Goal: Check status: Check status

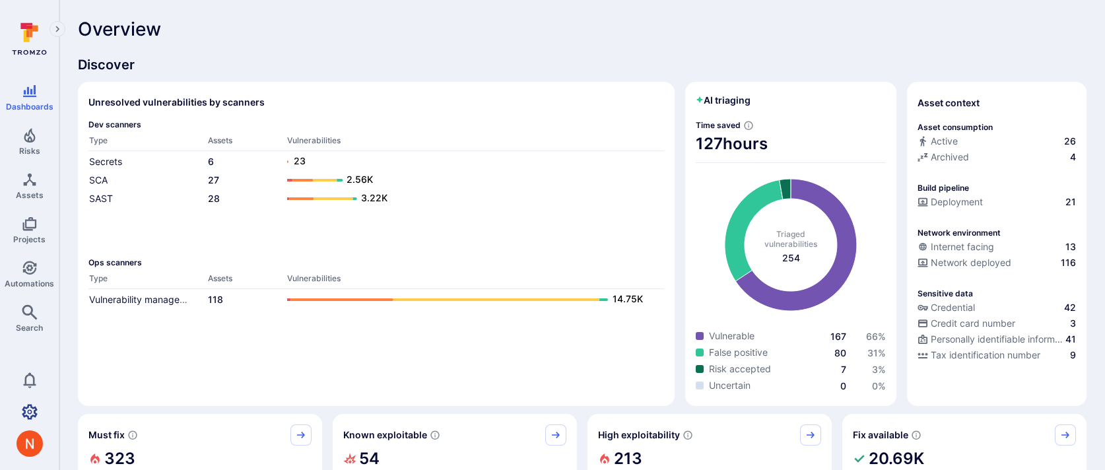
click at [20, 412] on link "Settings" at bounding box center [29, 412] width 59 height 26
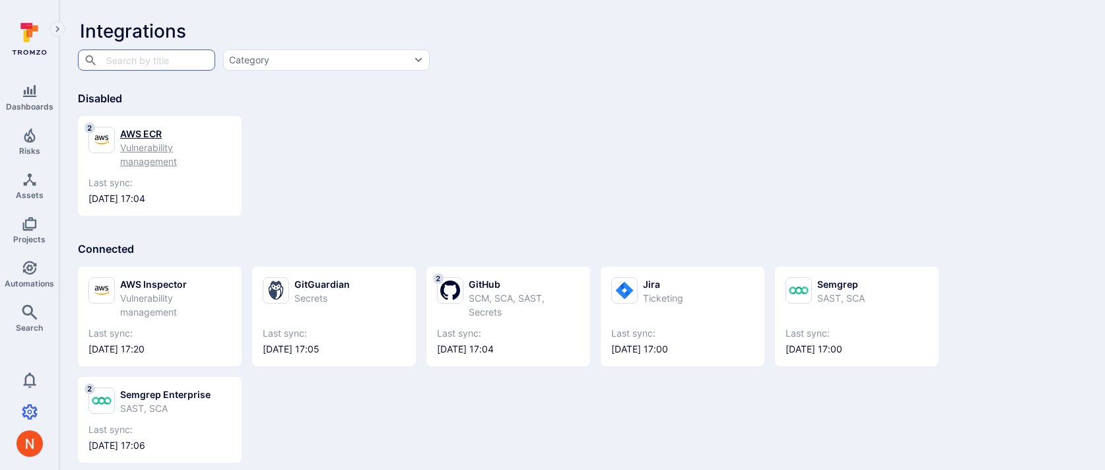
click at [149, 147] on div "Vulnerability management" at bounding box center [175, 155] width 111 height 28
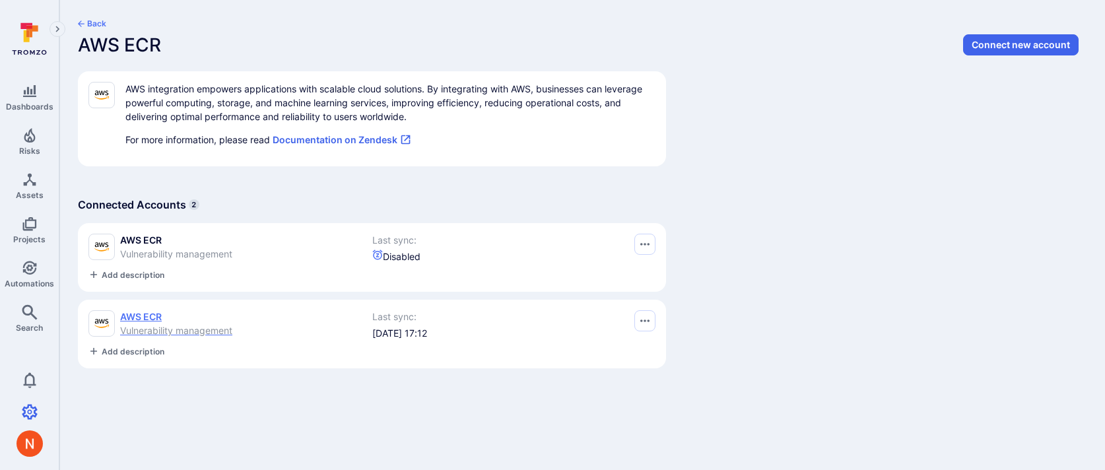
click at [129, 331] on span "Vulnerability management" at bounding box center [176, 330] width 112 height 11
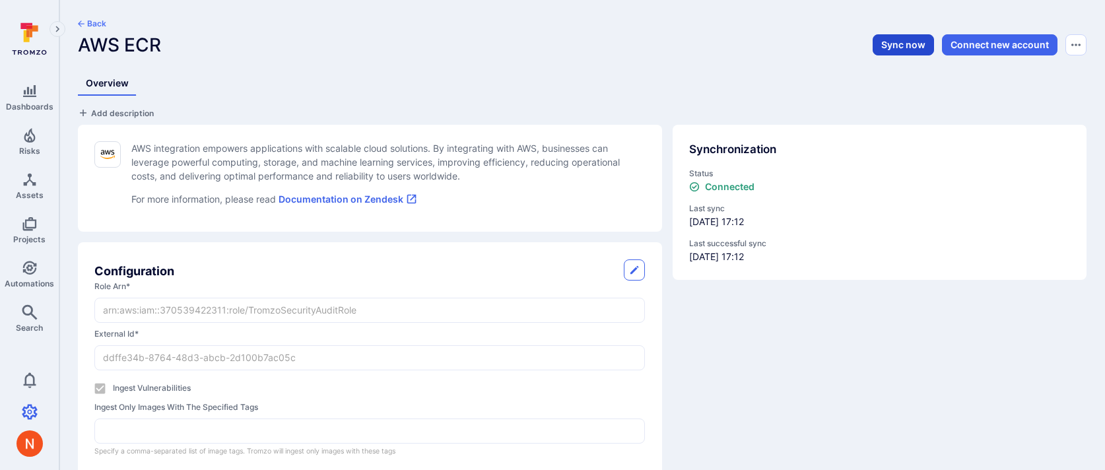
click at [887, 48] on button "Sync now" at bounding box center [903, 44] width 61 height 21
click at [31, 191] on span "Assets" at bounding box center [30, 195] width 28 height 10
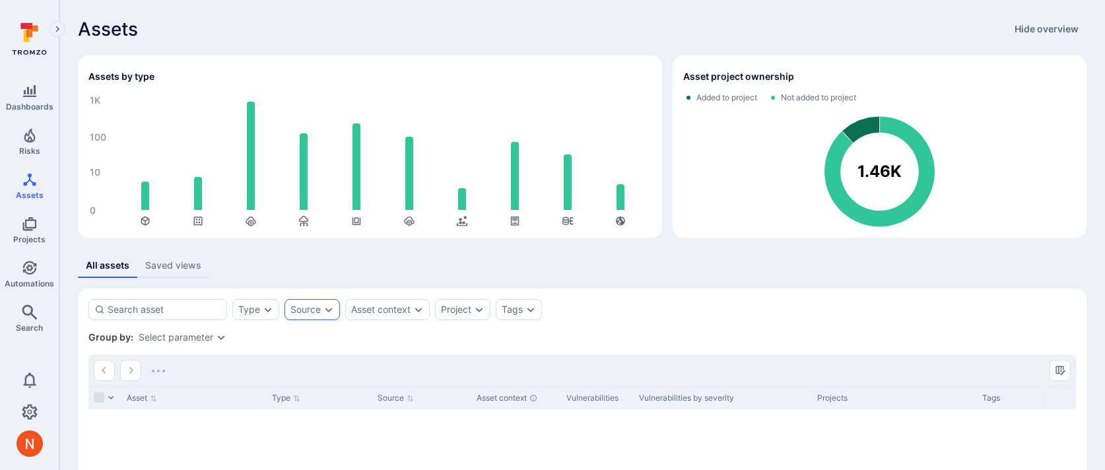
click at [316, 315] on div "Source" at bounding box center [312, 309] width 55 height 21
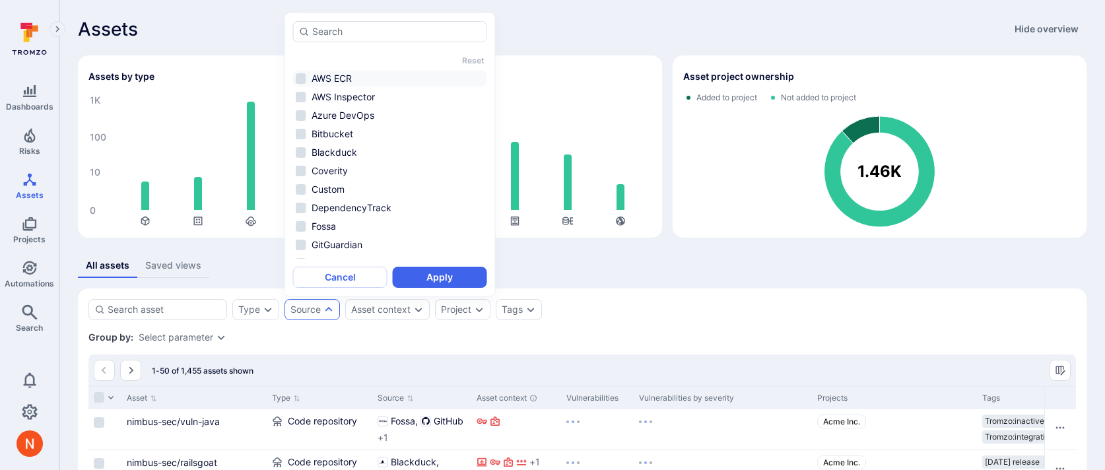
click at [366, 78] on li "AWS ECR" at bounding box center [390, 79] width 194 height 16
click at [435, 277] on button "Apply" at bounding box center [440, 277] width 94 height 21
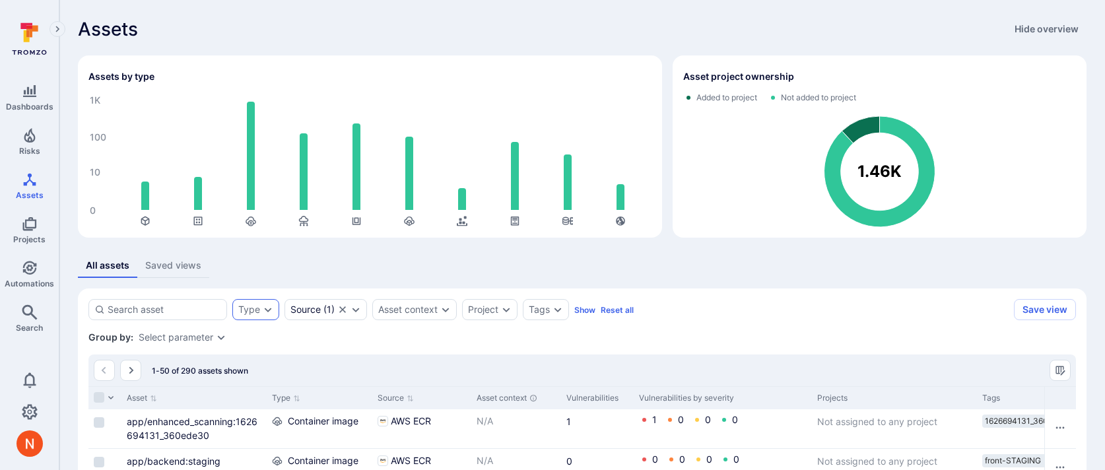
click at [250, 319] on div "Type" at bounding box center [255, 309] width 47 height 21
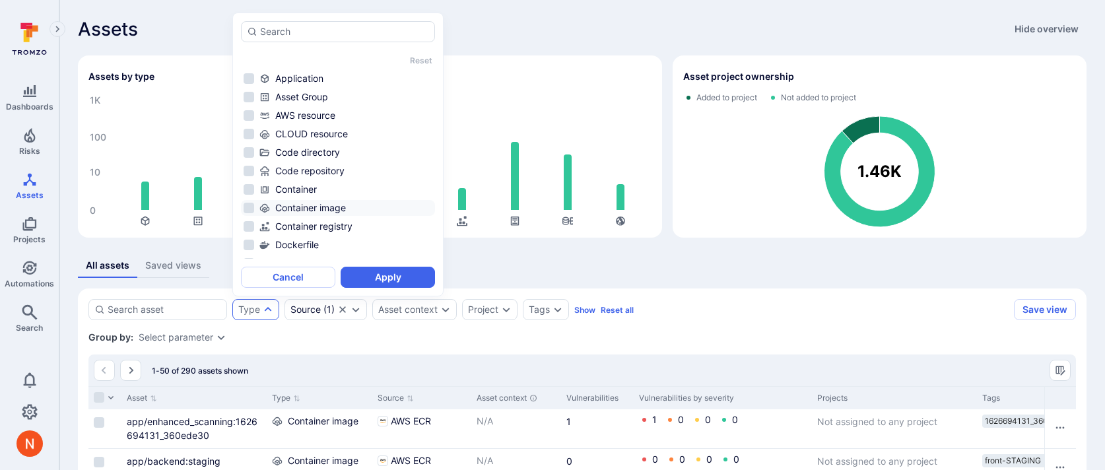
click at [304, 202] on div "Container image" at bounding box center [345, 207] width 173 height 13
click at [304, 224] on div "Container registry" at bounding box center [345, 226] width 173 height 13
click at [308, 226] on div "Container registry" at bounding box center [345, 226] width 173 height 13
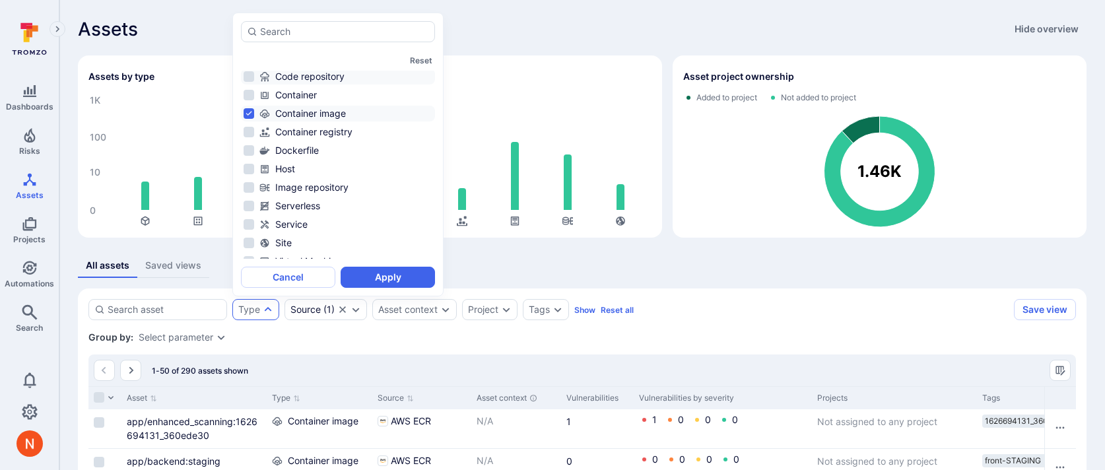
scroll to position [105, 0]
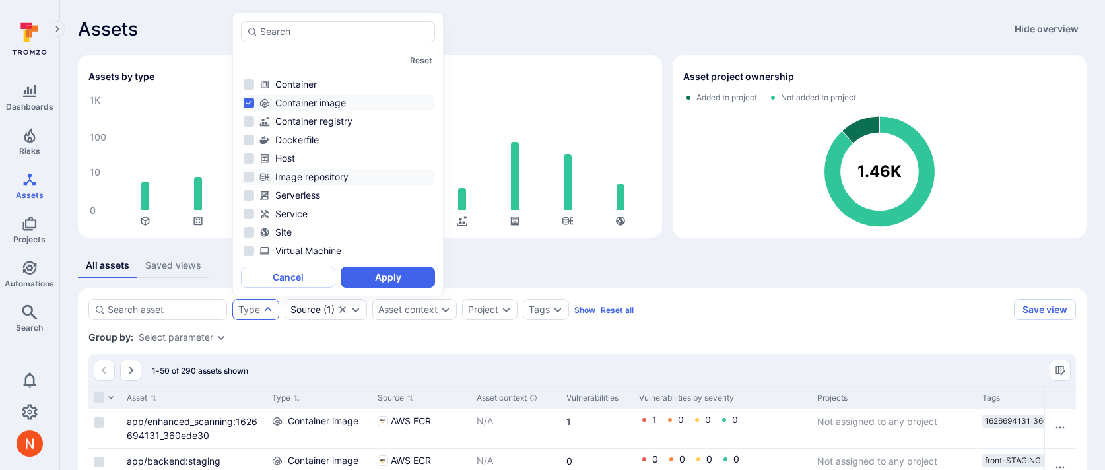
click at [328, 182] on div "Image repository" at bounding box center [345, 176] width 173 height 13
click at [374, 278] on button "Apply" at bounding box center [388, 277] width 94 height 21
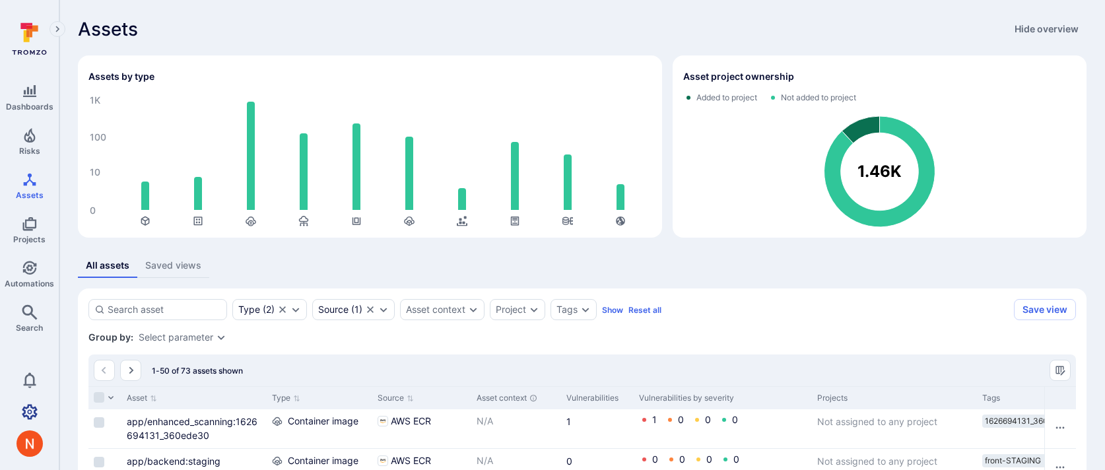
click at [30, 401] on link "Settings" at bounding box center [29, 412] width 59 height 26
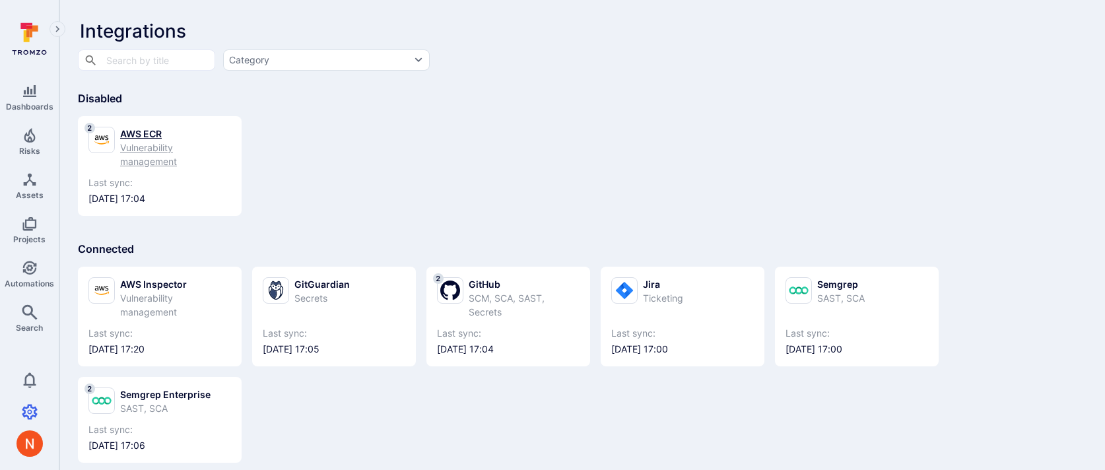
click at [146, 133] on div "AWS ECR" at bounding box center [175, 134] width 111 height 14
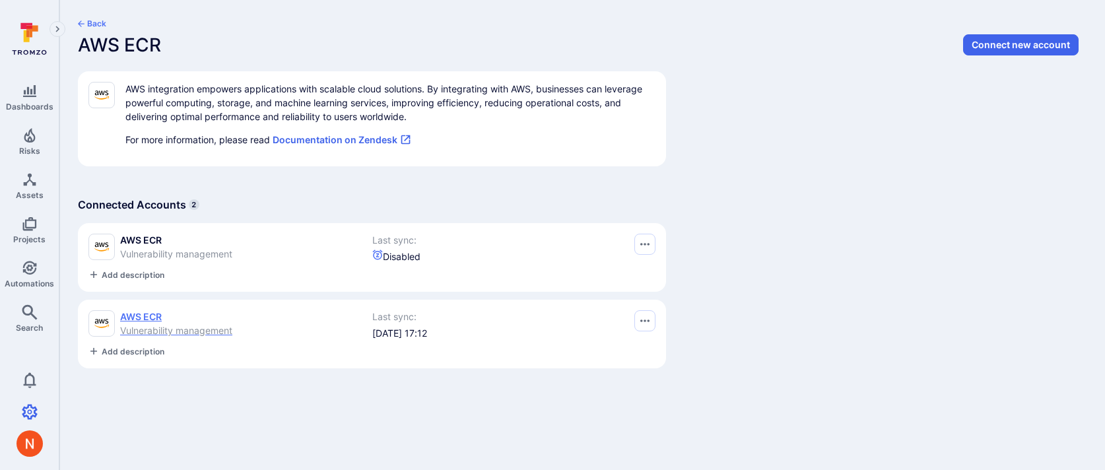
click at [185, 322] on span "AWS ECR" at bounding box center [176, 316] width 112 height 13
